Goal: Task Accomplishment & Management: Manage account settings

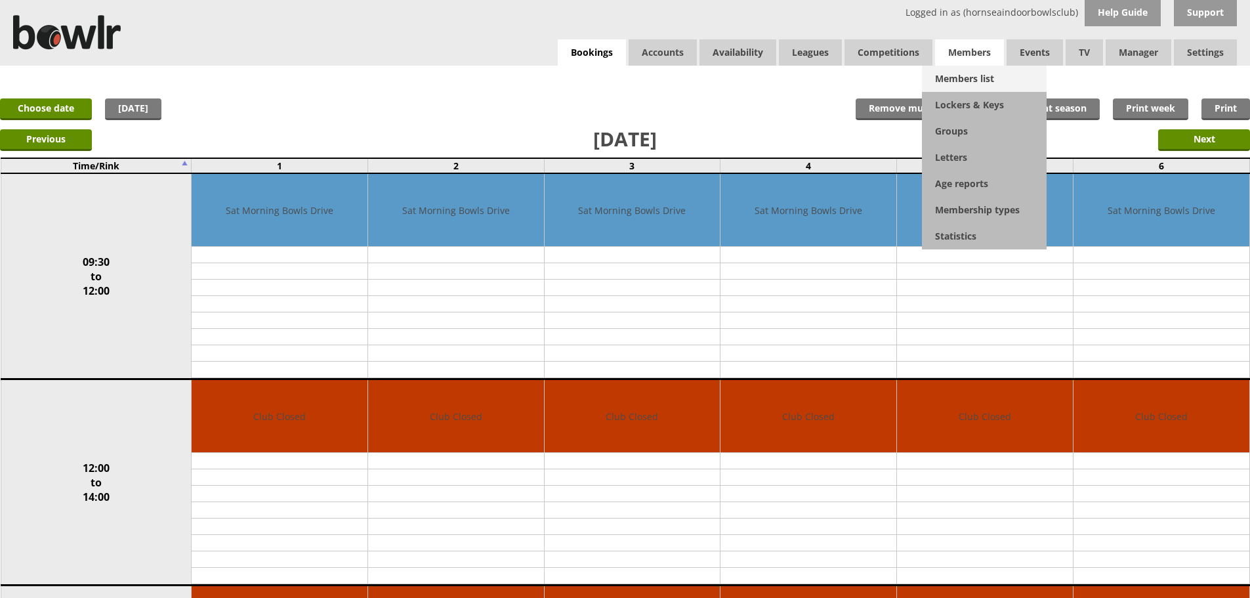
click at [961, 70] on link "Members list" at bounding box center [984, 79] width 125 height 26
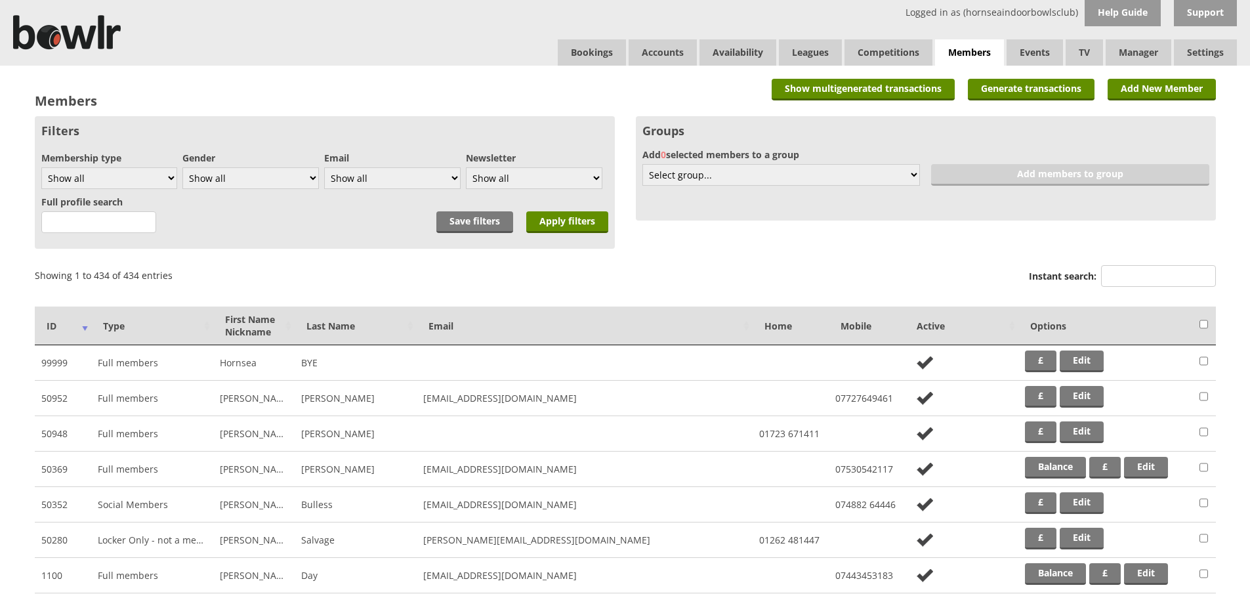
click at [1160, 285] on input "Instant search:" at bounding box center [1158, 276] width 115 height 22
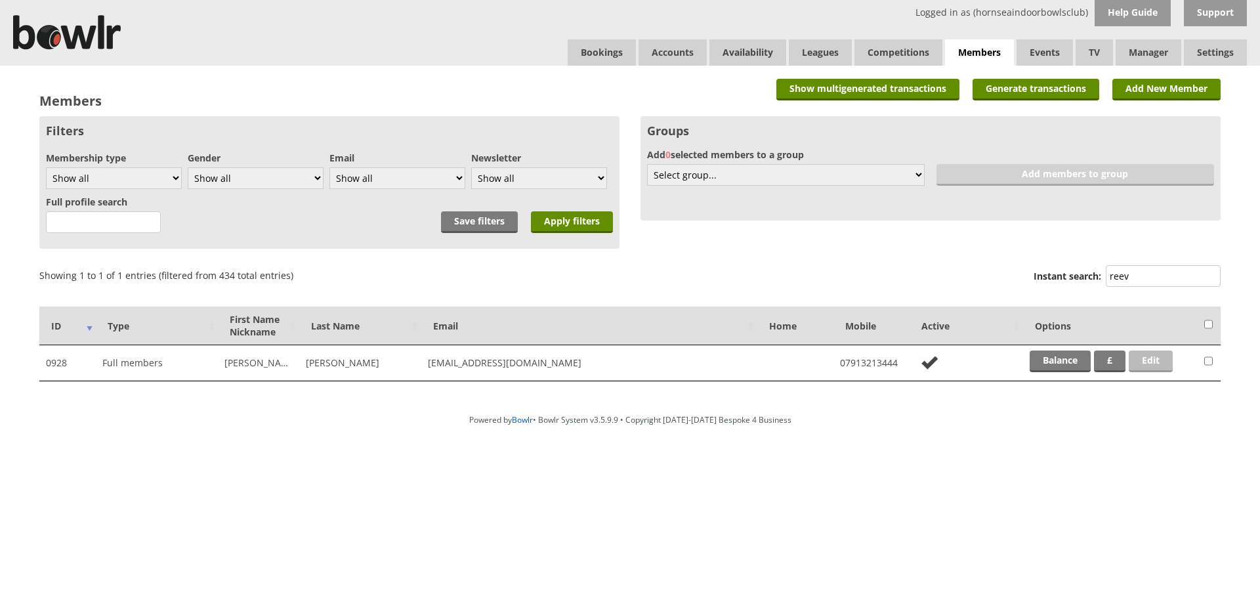
type input "reev"
click at [1164, 366] on link "Edit" at bounding box center [1151, 361] width 44 height 22
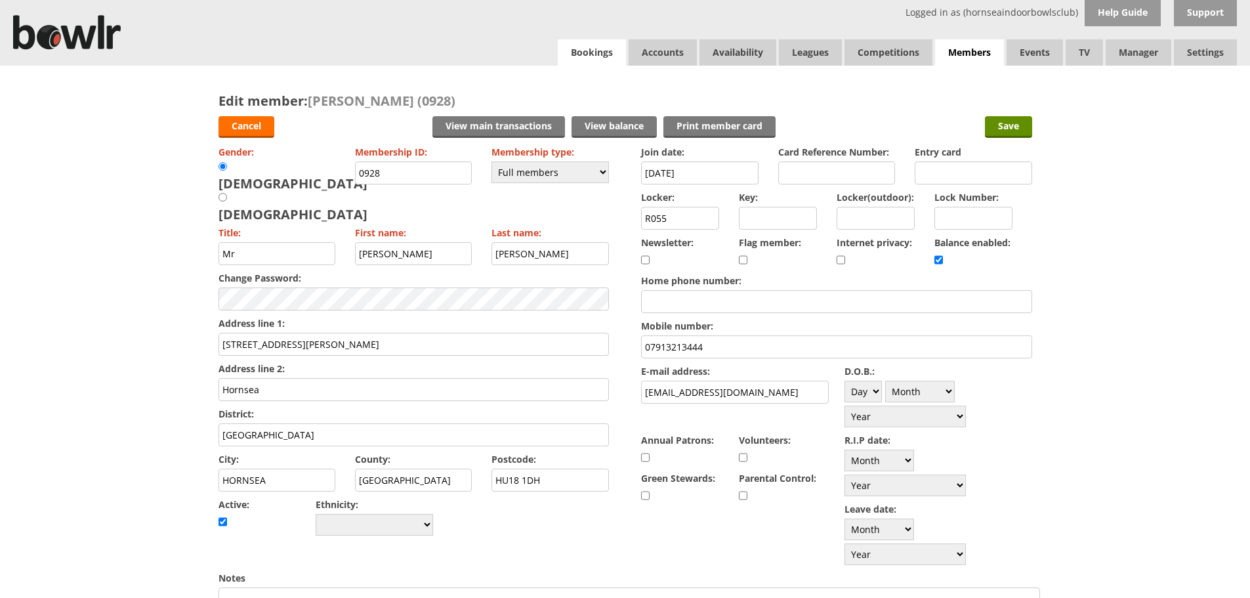
click at [585, 64] on link "Bookings" at bounding box center [592, 52] width 68 height 26
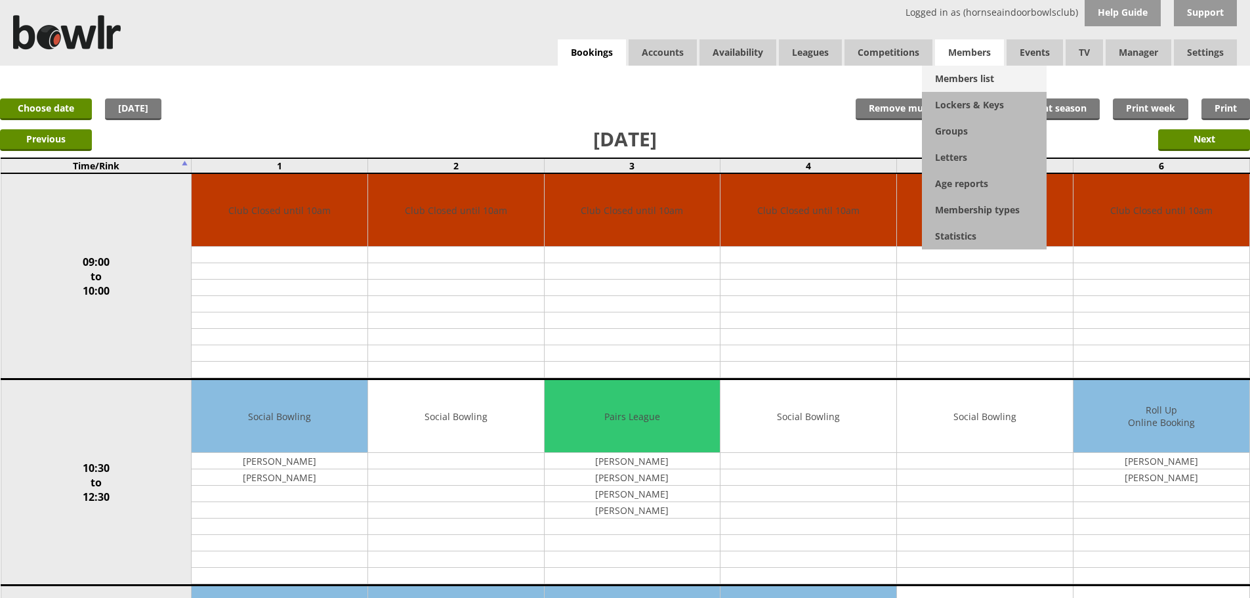
click at [974, 81] on link "Members list" at bounding box center [984, 79] width 125 height 26
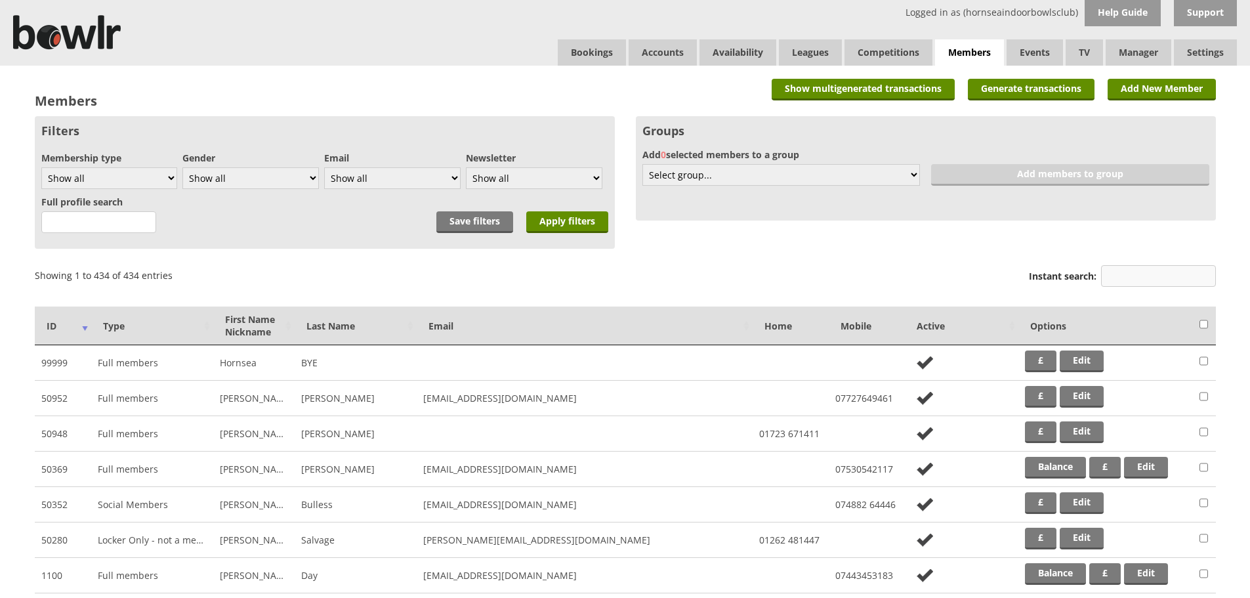
click at [1120, 271] on input "Instant search:" at bounding box center [1158, 276] width 115 height 22
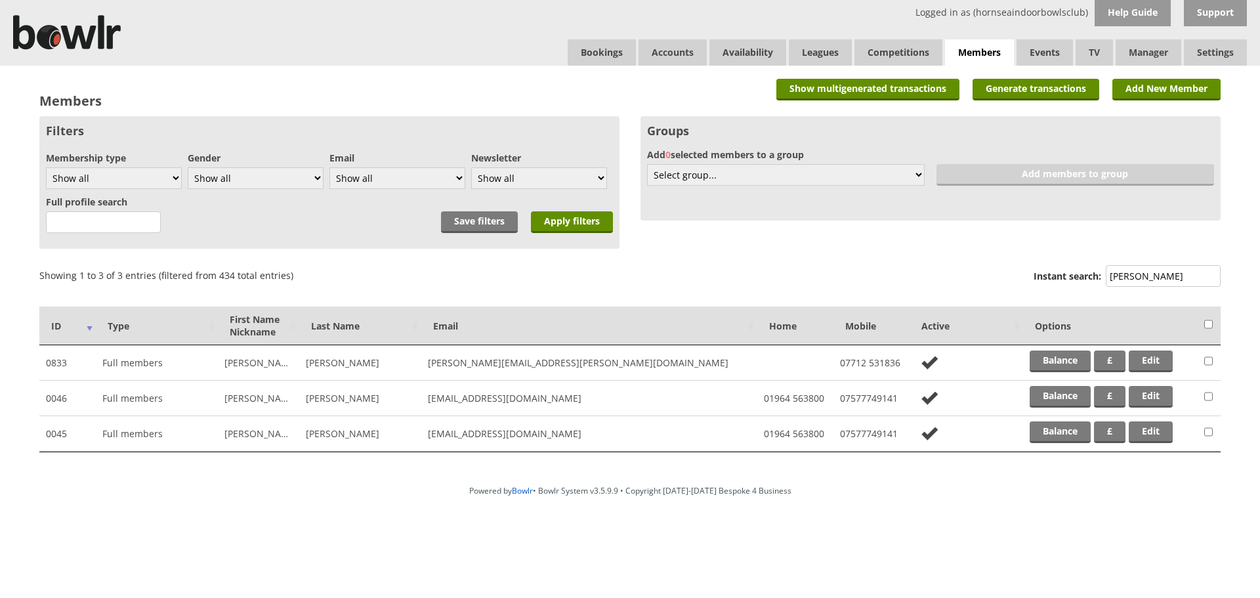
type input "ginn"
click at [1146, 419] on td "Balance £ Edit" at bounding box center [1110, 433] width 175 height 35
click at [1146, 425] on link "Edit" at bounding box center [1151, 432] width 44 height 22
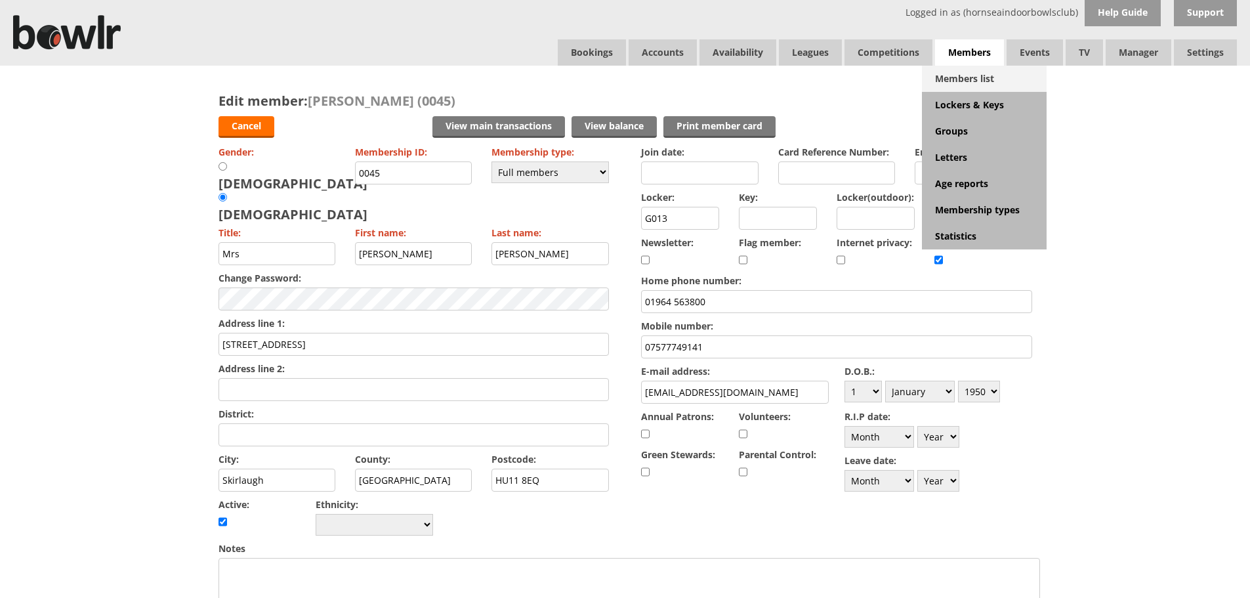
click at [977, 72] on link "Members list" at bounding box center [984, 79] width 125 height 26
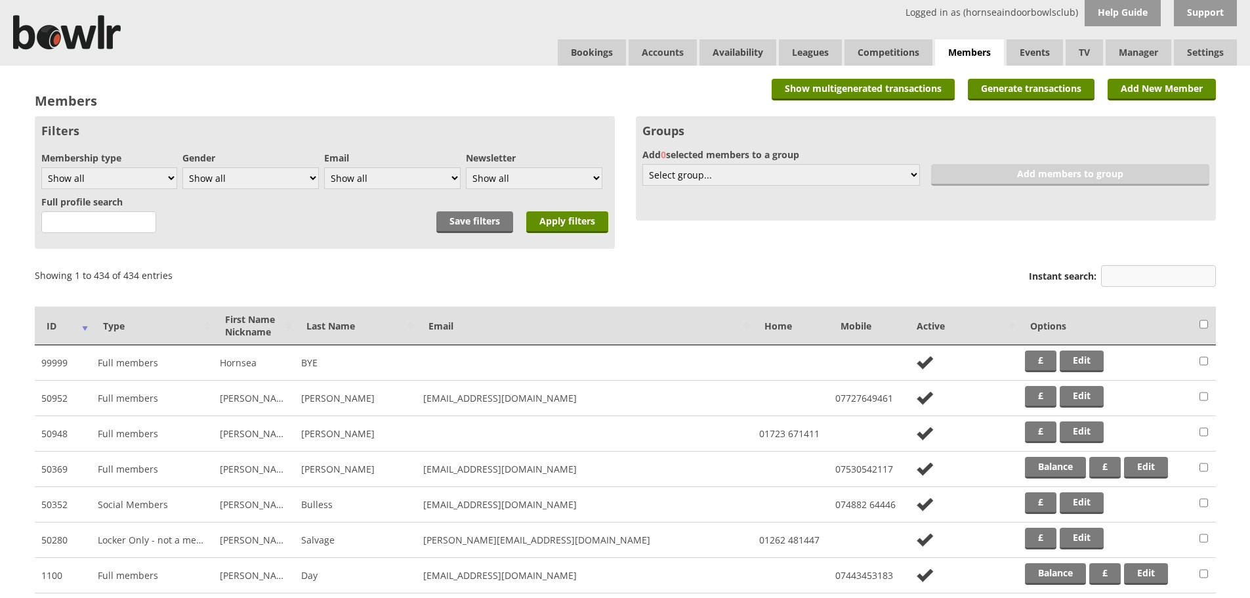
click at [1124, 268] on input "Instant search:" at bounding box center [1158, 276] width 115 height 22
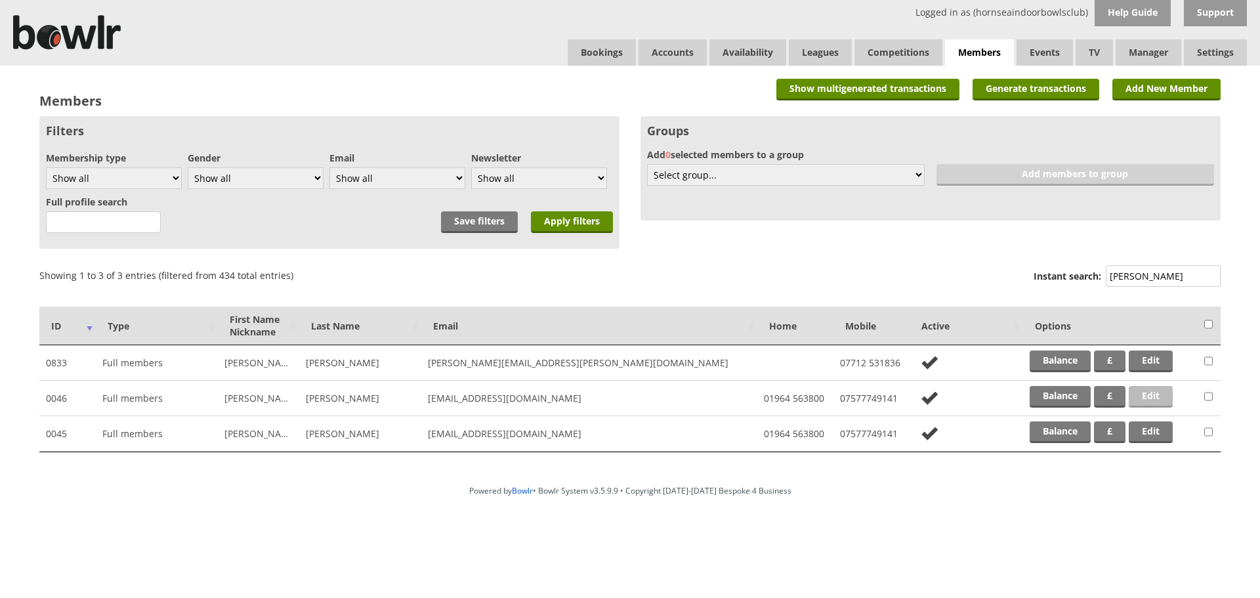
type input "ginn"
click at [1148, 392] on link "Edit" at bounding box center [1151, 397] width 44 height 22
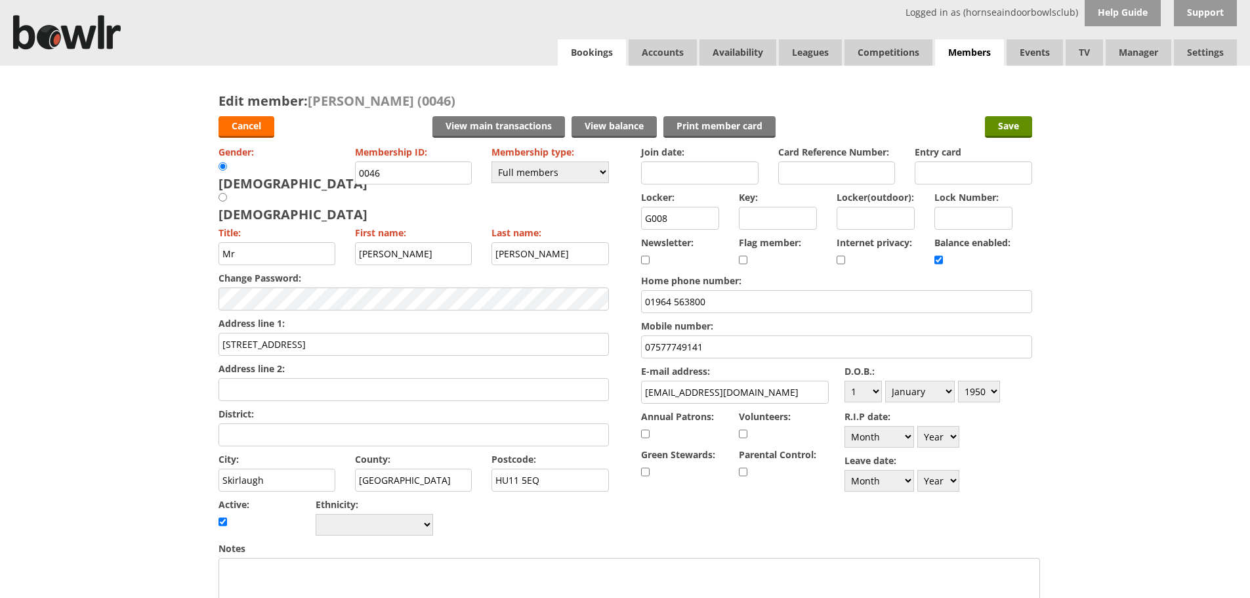
click at [593, 48] on link "Bookings" at bounding box center [592, 52] width 68 height 26
